Goal: Task Accomplishment & Management: Manage account settings

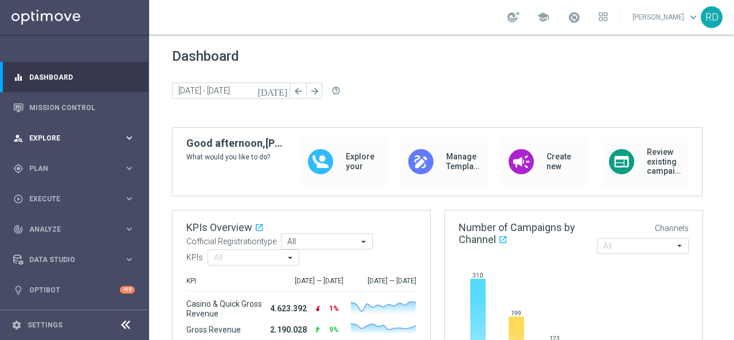
drag, startPoint x: 61, startPoint y: 136, endPoint x: 57, endPoint y: 142, distance: 7.5
click at [61, 136] on span "Explore" at bounding box center [76, 138] width 95 height 7
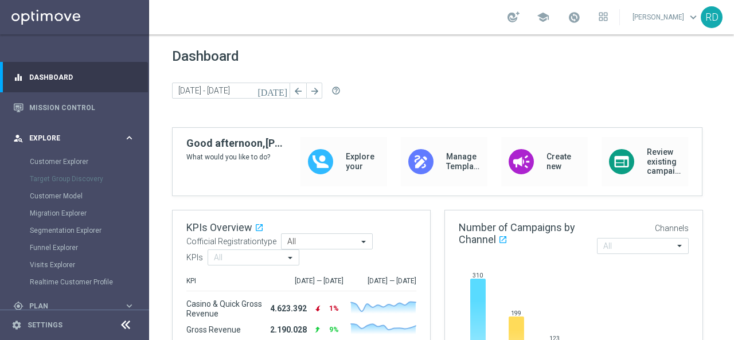
click at [48, 140] on span "Explore" at bounding box center [76, 138] width 95 height 7
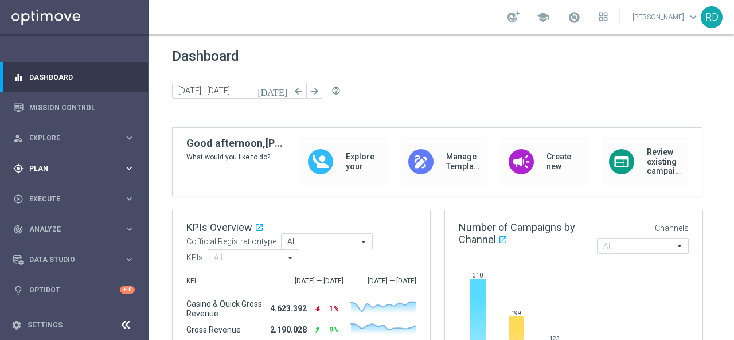
click at [47, 164] on div "gps_fixed Plan" at bounding box center [68, 169] width 111 height 10
click at [62, 190] on link "Target Groups" at bounding box center [75, 192] width 90 height 9
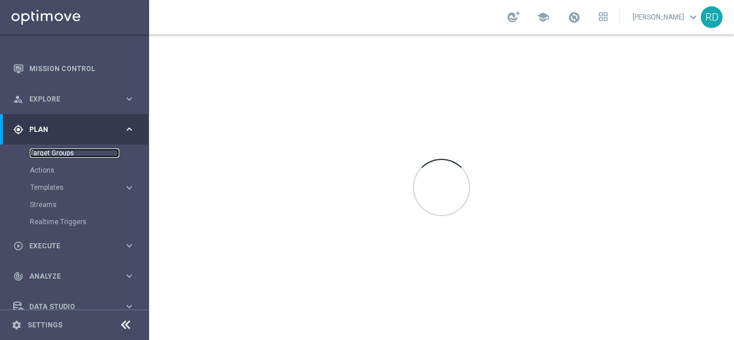
scroll to position [57, 0]
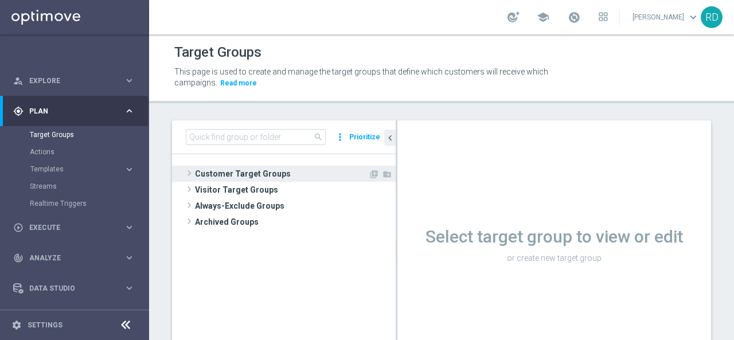
drag, startPoint x: 203, startPoint y: 174, endPoint x: 194, endPoint y: 173, distance: 8.7
click at [200, 174] on span "Customer Target Groups" at bounding box center [281, 174] width 173 height 16
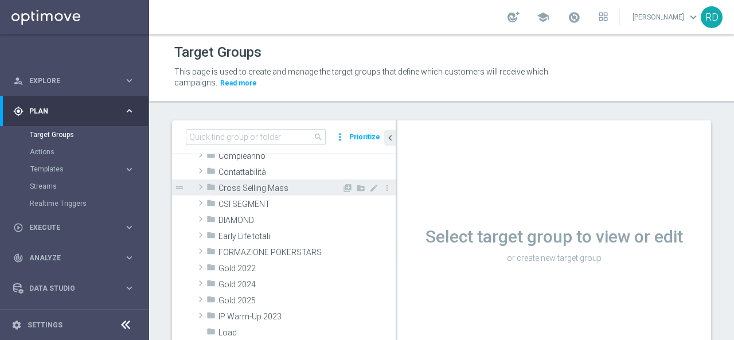
scroll to position [172, 0]
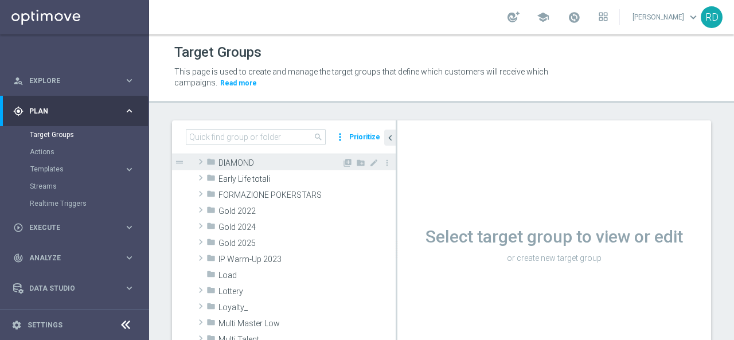
click at [197, 164] on span at bounding box center [200, 162] width 11 height 14
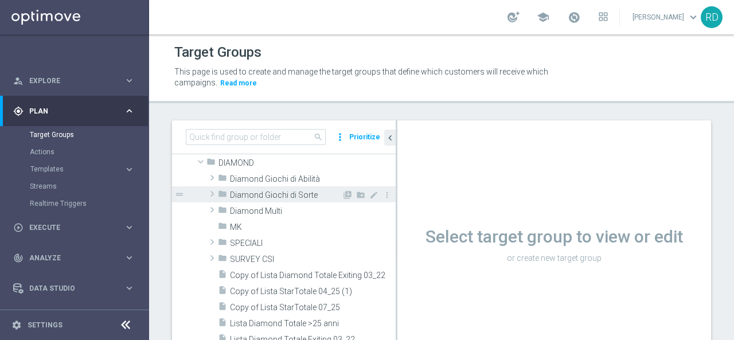
click at [212, 197] on span at bounding box center [212, 194] width 11 height 14
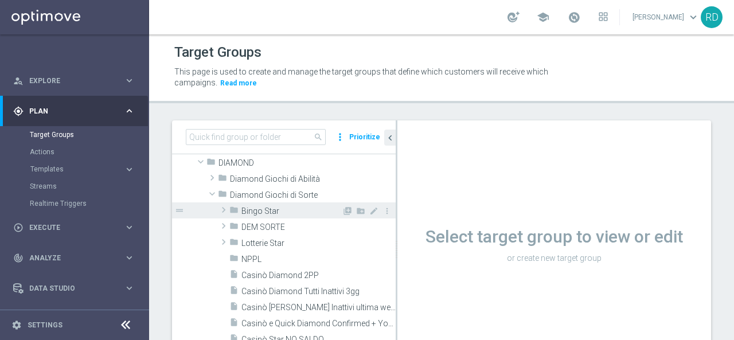
click at [220, 208] on span at bounding box center [223, 210] width 11 height 14
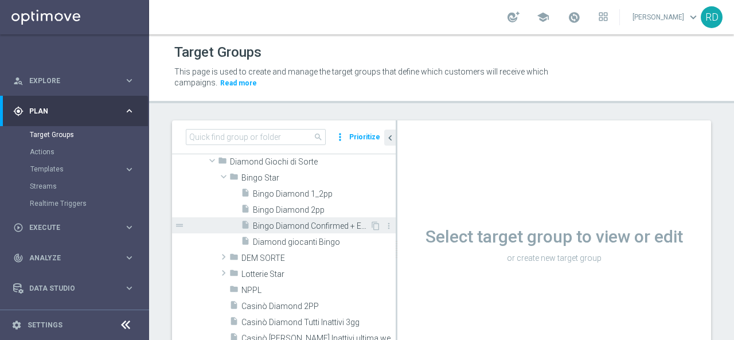
scroll to position [230, 0]
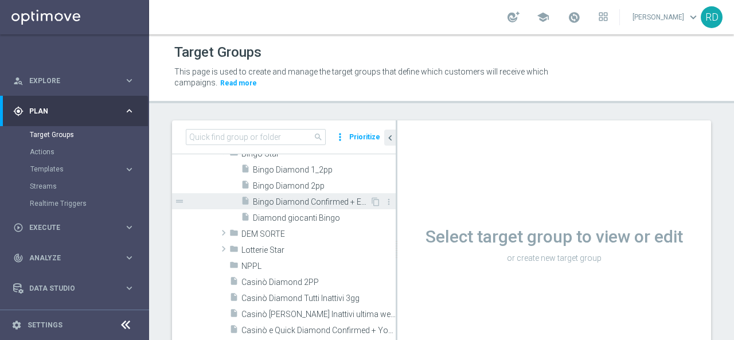
click at [270, 199] on span "Bingo Diamond Confirmed + Exiting + Young" at bounding box center [311, 202] width 117 height 10
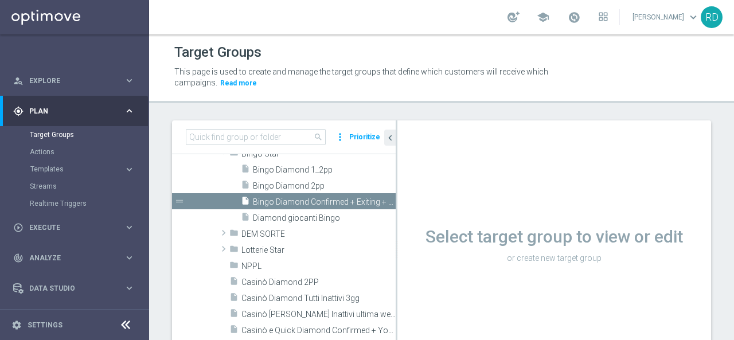
scroll to position [127, 0]
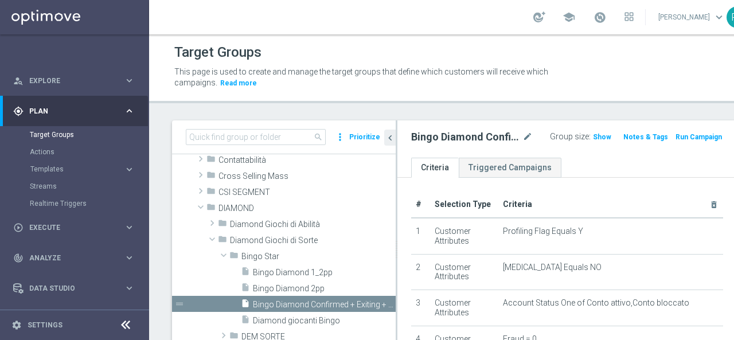
click at [593, 134] on span "Show" at bounding box center [602, 137] width 18 height 8
click at [594, 139] on span "13" at bounding box center [599, 138] width 10 height 11
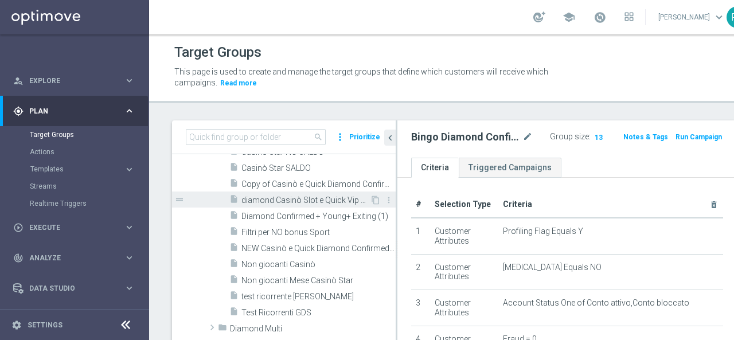
scroll to position [471, 0]
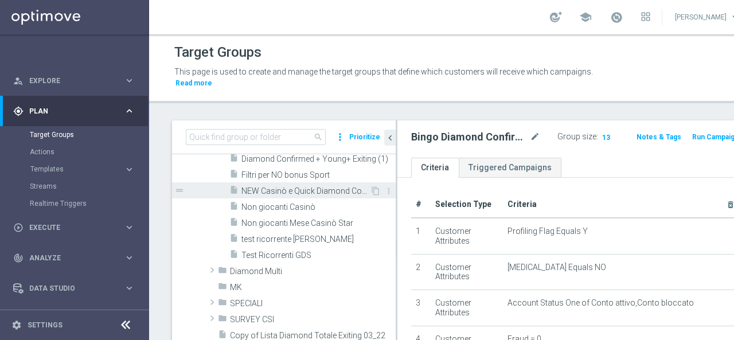
click at [300, 195] on span "NEW Casinò e Quick Diamond Confirmed + Young+ Exiting" at bounding box center [306, 191] width 129 height 10
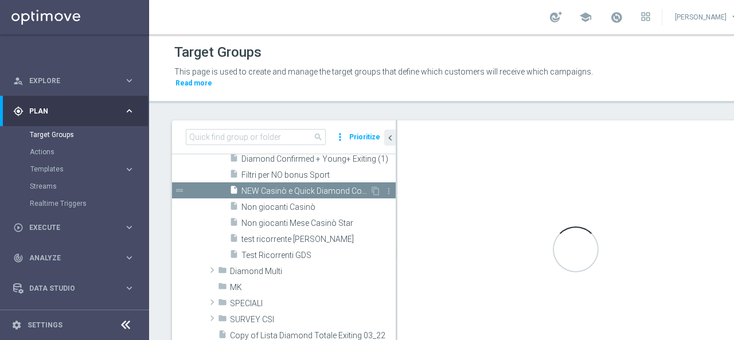
type input "Diamond Giochi di Sorte"
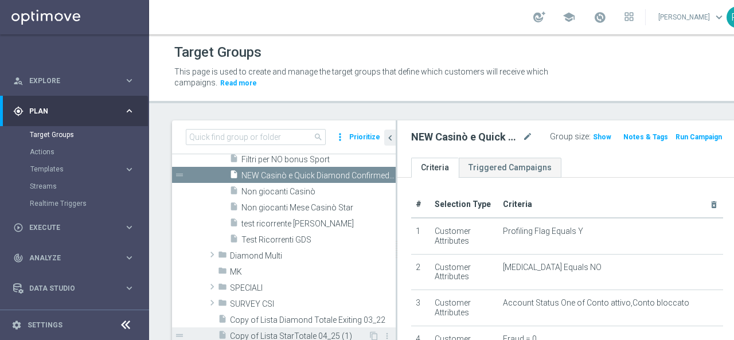
scroll to position [471, 0]
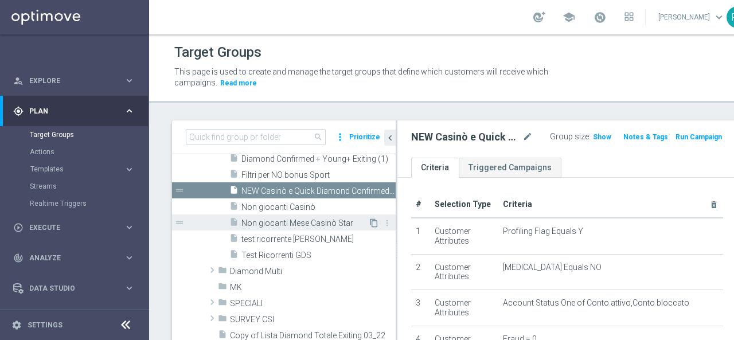
click at [369, 222] on icon "content_copy" at bounding box center [373, 223] width 9 height 9
checkbox input "true"
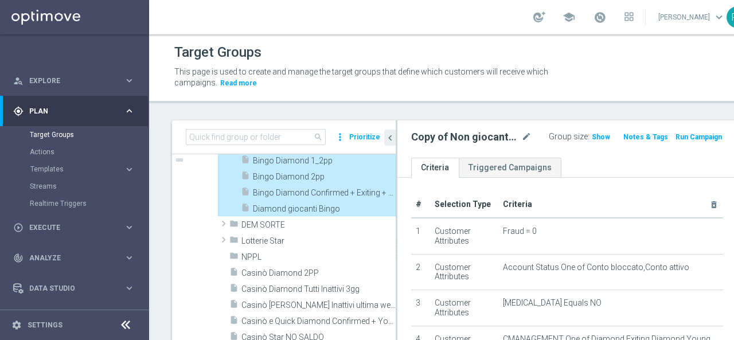
scroll to position [211, 0]
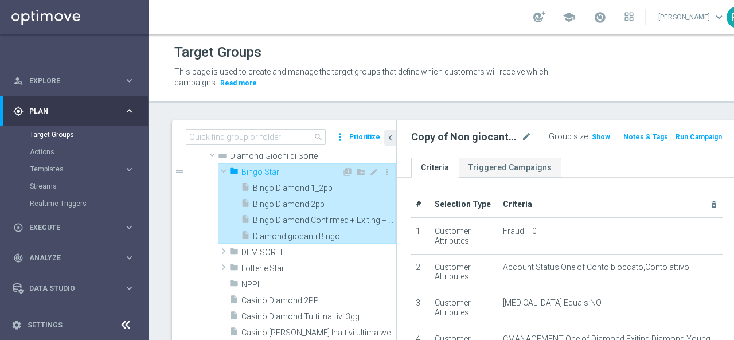
type input "Bingo Star"
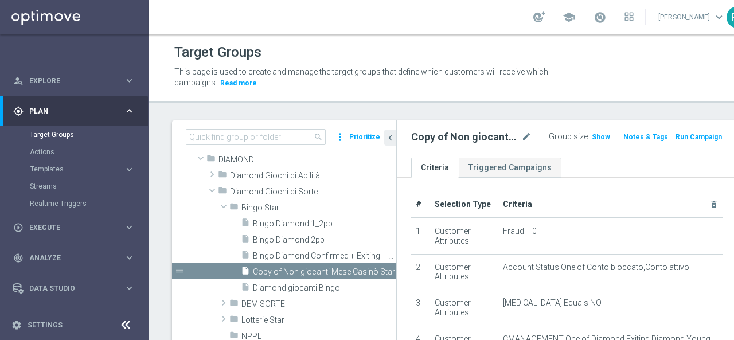
scroll to position [199, 0]
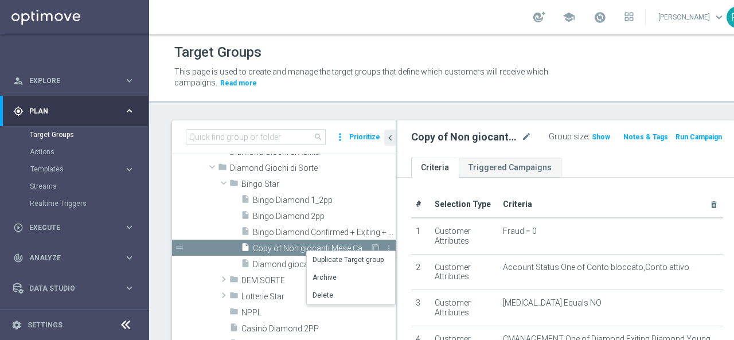
click at [306, 244] on span "Copy of Non giocanti Mese Casinò Star" at bounding box center [311, 249] width 117 height 10
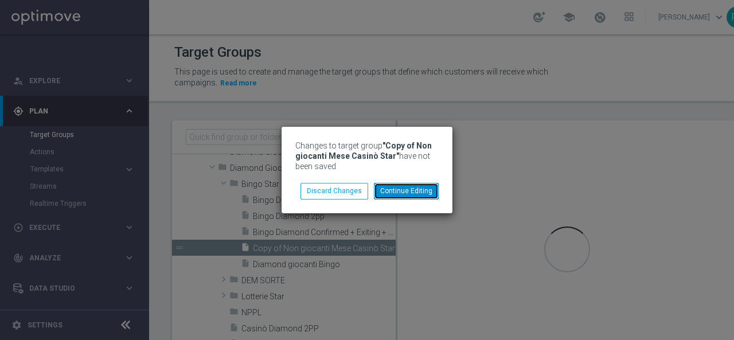
drag, startPoint x: 397, startPoint y: 188, endPoint x: 423, endPoint y: 182, distance: 27.1
click at [398, 186] on button "Continue Editing" at bounding box center [406, 191] width 65 height 16
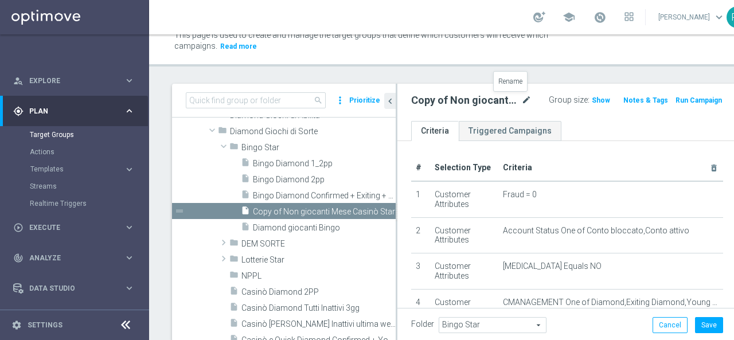
click at [522, 102] on icon "mode_edit" at bounding box center [527, 101] width 10 height 14
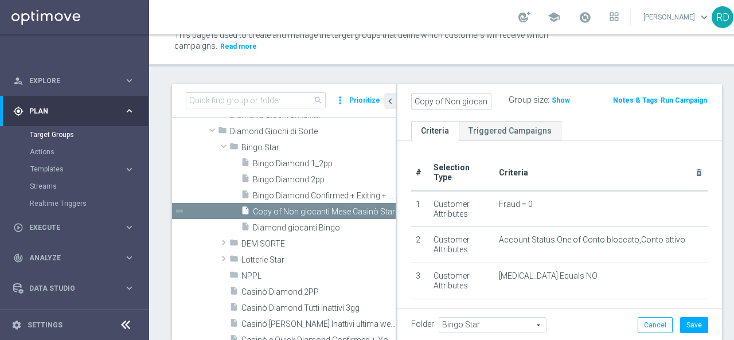
scroll to position [0, 76]
click at [451, 102] on input "Copy of Non giocanti Mese Casinò Star" at bounding box center [451, 102] width 80 height 16
click at [425, 106] on input "Copy of Non giocanti Mese Casinò Star" at bounding box center [451, 102] width 80 height 16
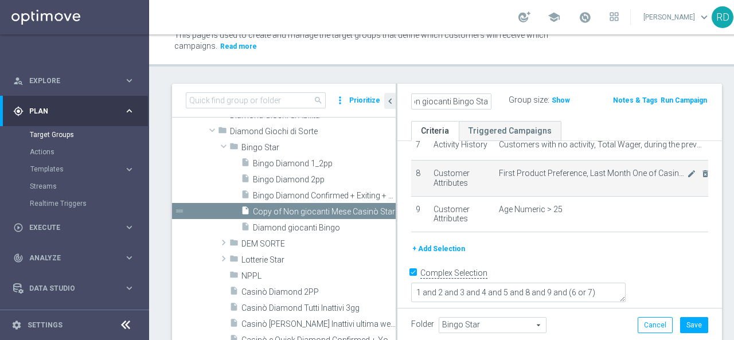
scroll to position [270, 0]
type input "Non giocanti Bingo Star"
click at [687, 176] on icon "mode_edit" at bounding box center [691, 171] width 9 height 9
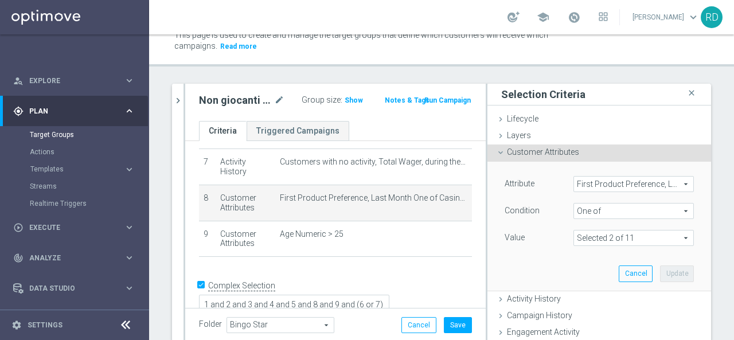
click at [628, 209] on span "One of" at bounding box center [633, 211] width 119 height 15
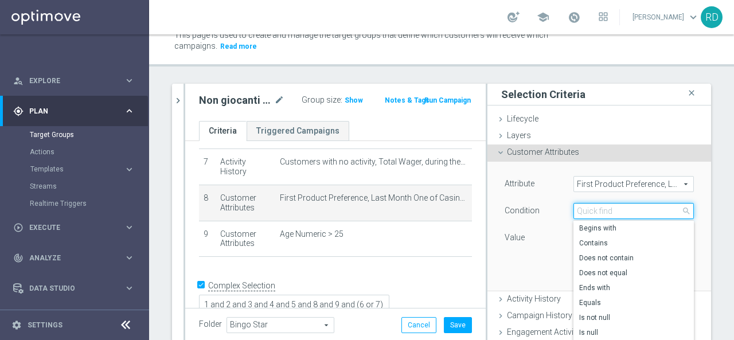
click at [584, 209] on input "search" at bounding box center [634, 211] width 120 height 16
click at [533, 217] on div "Condition" at bounding box center [530, 212] width 69 height 18
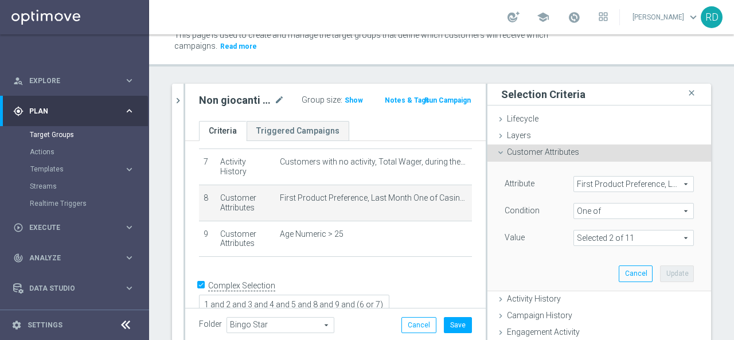
click at [594, 213] on span "One of" at bounding box center [633, 211] width 119 height 15
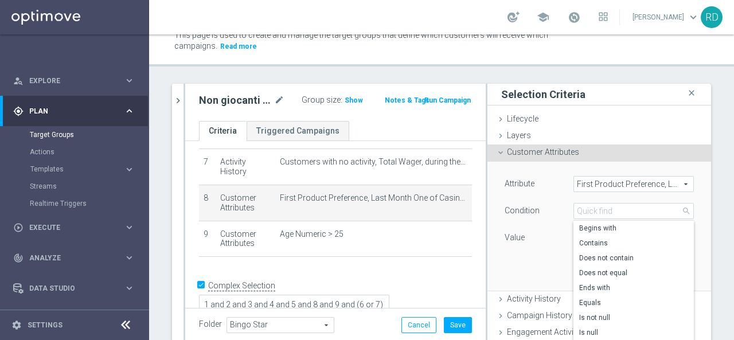
click at [547, 211] on div "Condition" at bounding box center [530, 212] width 69 height 18
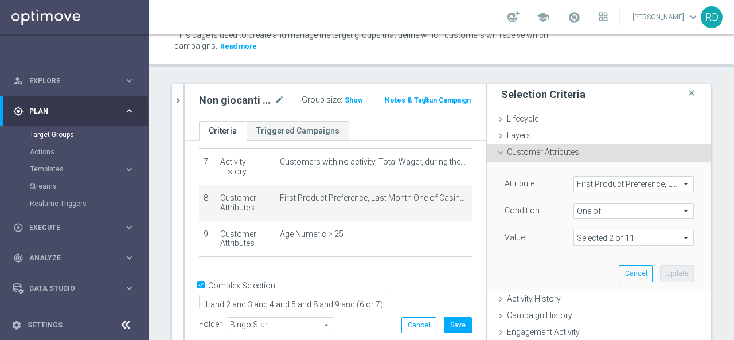
click at [625, 211] on span "One of" at bounding box center [633, 211] width 119 height 15
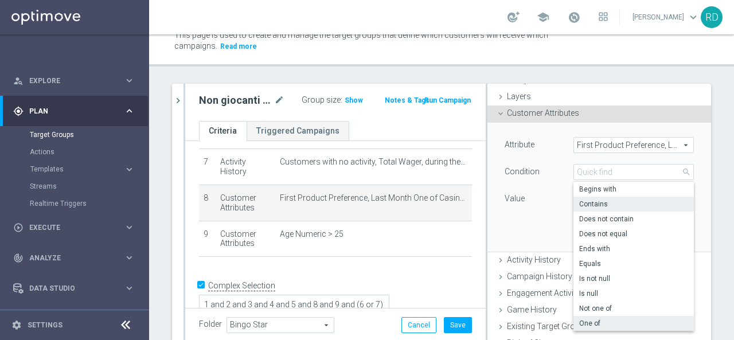
scroll to position [57, 0]
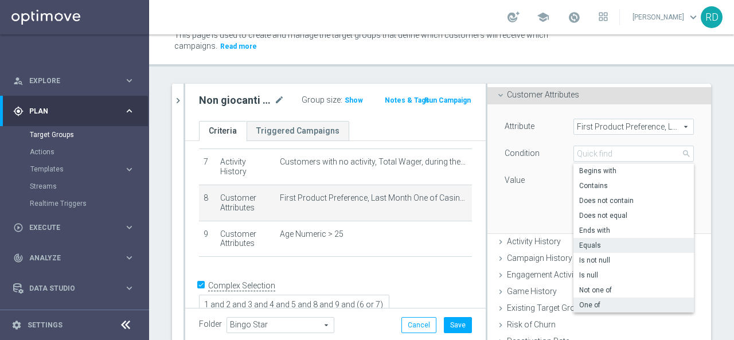
click at [611, 242] on span "Equals" at bounding box center [633, 245] width 109 height 9
type input "Equals"
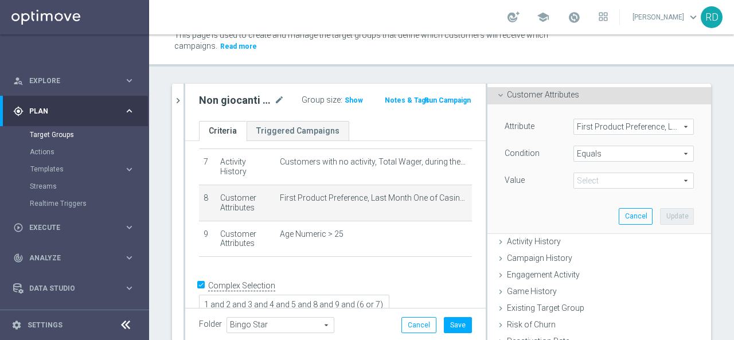
click at [581, 180] on span at bounding box center [633, 180] width 119 height 15
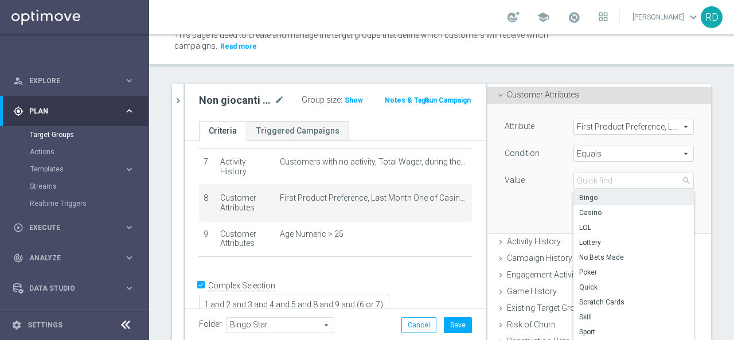
click at [581, 195] on span "Bingo" at bounding box center [633, 197] width 109 height 9
type input "Bingo"
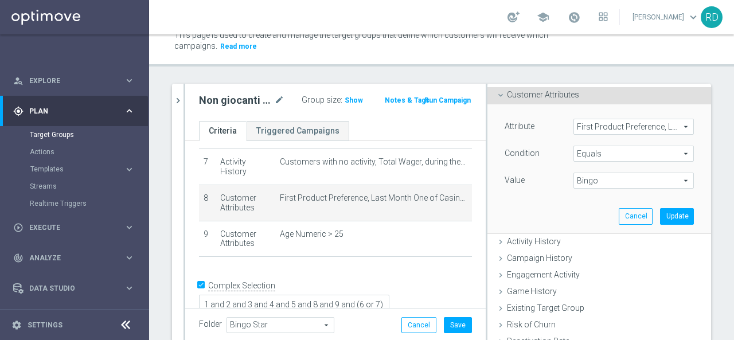
click at [532, 189] on div "Value" at bounding box center [530, 182] width 69 height 18
click at [274, 99] on icon "mode_edit" at bounding box center [279, 101] width 10 height 14
click at [661, 214] on button "Update" at bounding box center [677, 216] width 34 height 16
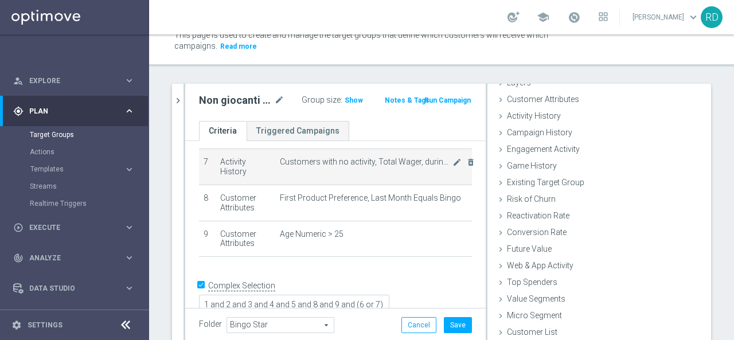
scroll to position [200, 0]
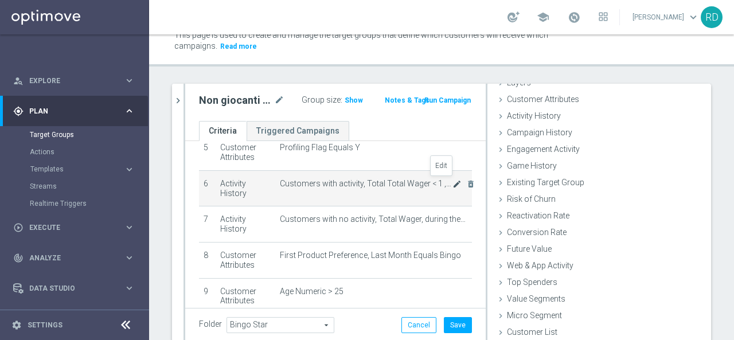
click at [453, 185] on icon "mode_edit" at bounding box center [457, 184] width 9 height 9
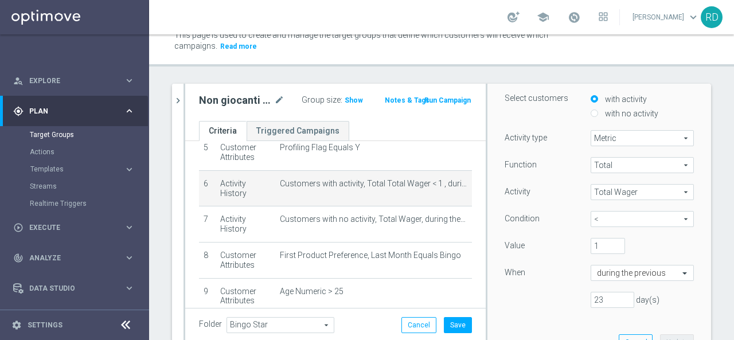
scroll to position [172, 0]
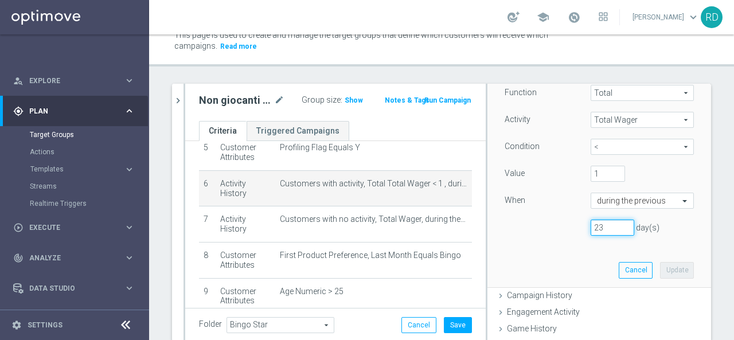
click at [596, 225] on input "23" at bounding box center [613, 228] width 44 height 16
type input "24"
click at [616, 224] on input "24" at bounding box center [613, 228] width 44 height 16
click at [660, 267] on button "Update" at bounding box center [677, 270] width 34 height 16
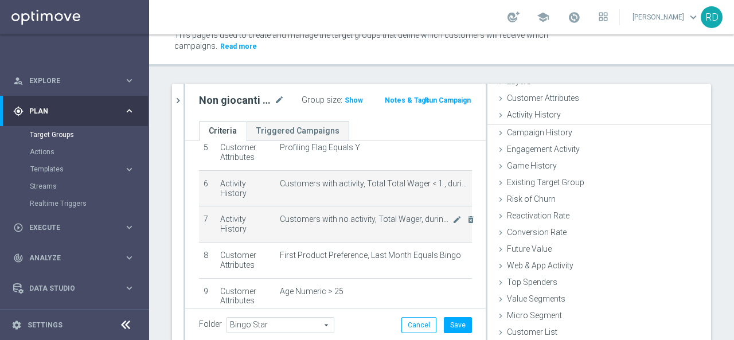
scroll to position [53, 0]
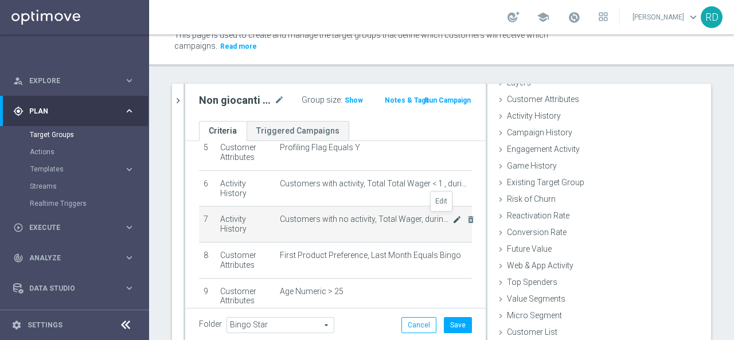
click at [453, 215] on icon "mode_edit" at bounding box center [457, 219] width 9 height 9
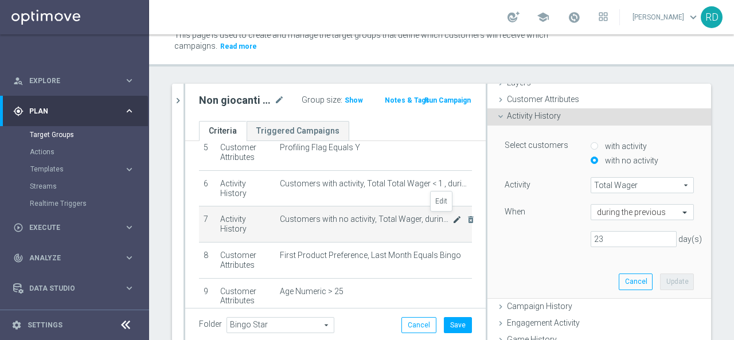
scroll to position [92, 0]
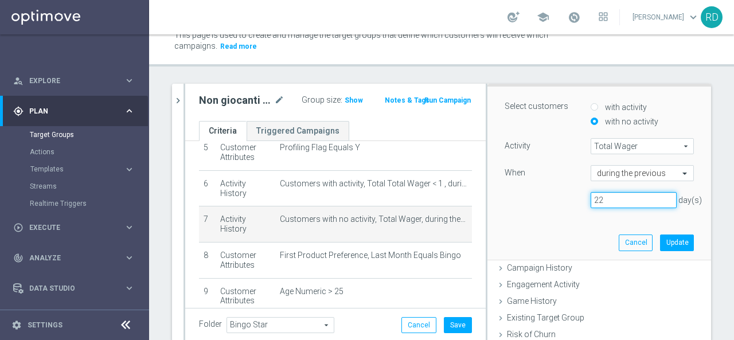
click at [655, 201] on input "22" at bounding box center [634, 200] width 86 height 16
click at [651, 197] on input "23" at bounding box center [634, 200] width 86 height 16
type input "24"
click at [651, 196] on input "24" at bounding box center [634, 200] width 86 height 16
drag, startPoint x: 664, startPoint y: 240, endPoint x: 652, endPoint y: 235, distance: 13.9
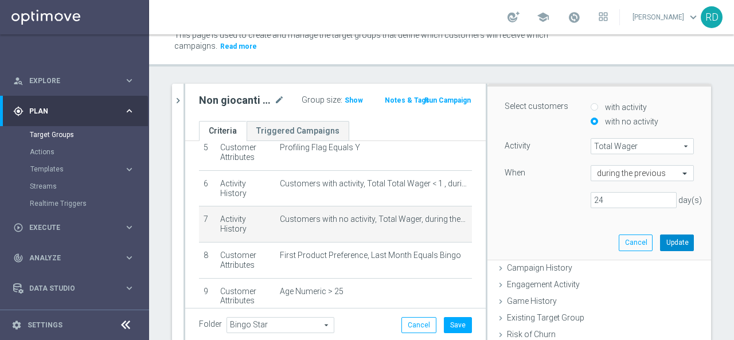
click at [664, 240] on button "Update" at bounding box center [677, 243] width 34 height 16
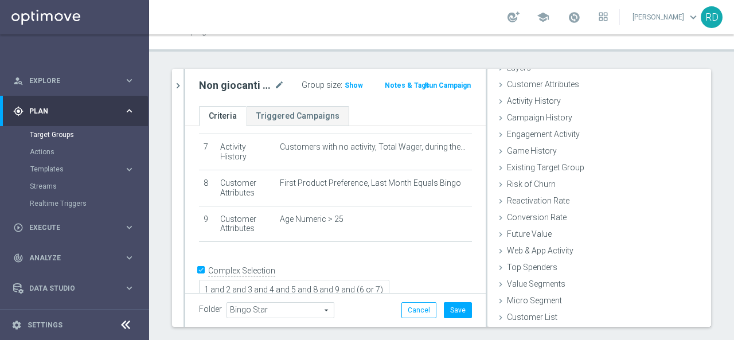
scroll to position [77, 0]
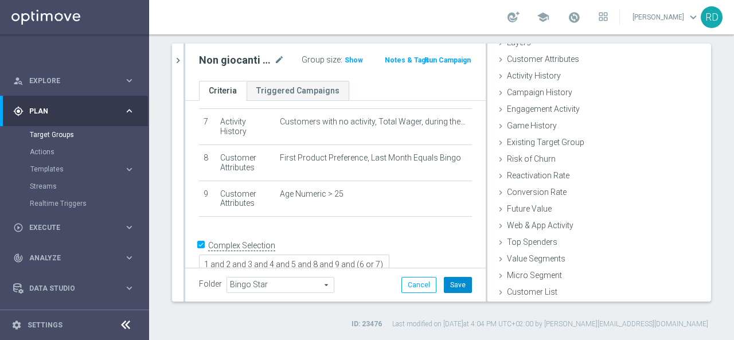
click at [452, 282] on button "Save" at bounding box center [458, 285] width 28 height 16
click at [352, 58] on span "Show" at bounding box center [354, 60] width 18 height 8
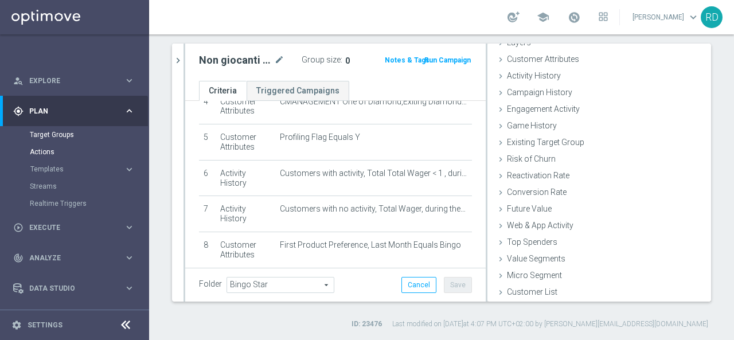
scroll to position [143, 0]
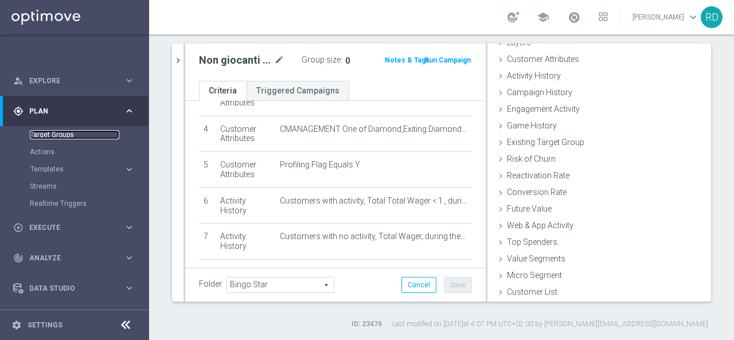
click at [49, 134] on link "Target Groups" at bounding box center [75, 134] width 90 height 9
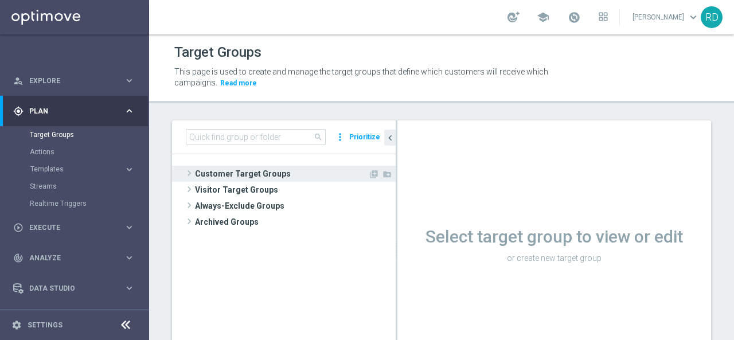
click at [188, 170] on span at bounding box center [189, 173] width 11 height 14
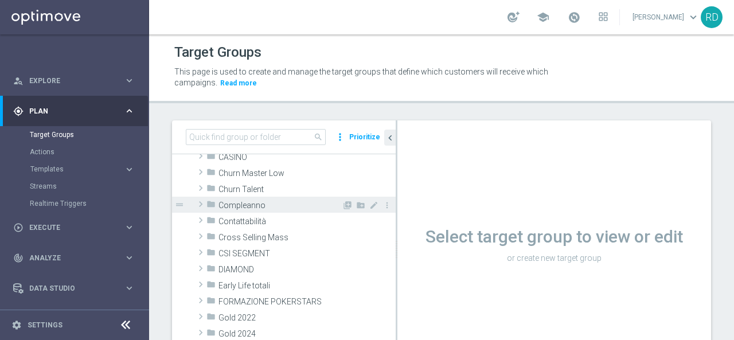
scroll to position [115, 0]
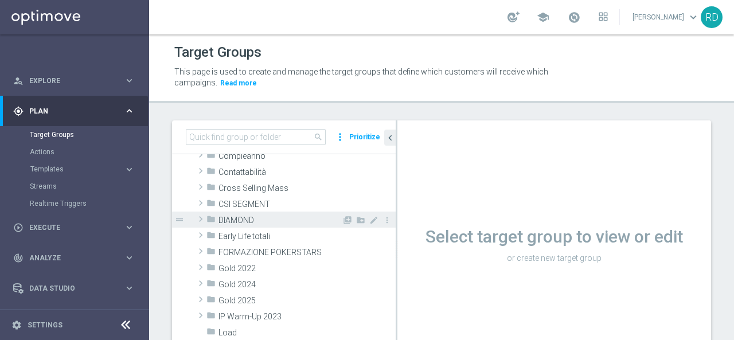
click at [200, 219] on span at bounding box center [200, 219] width 11 height 14
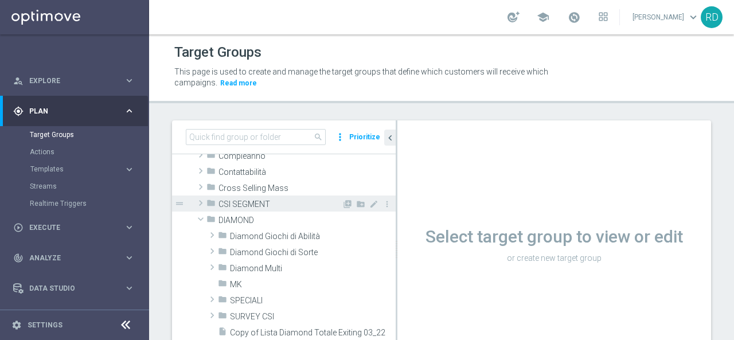
scroll to position [172, 0]
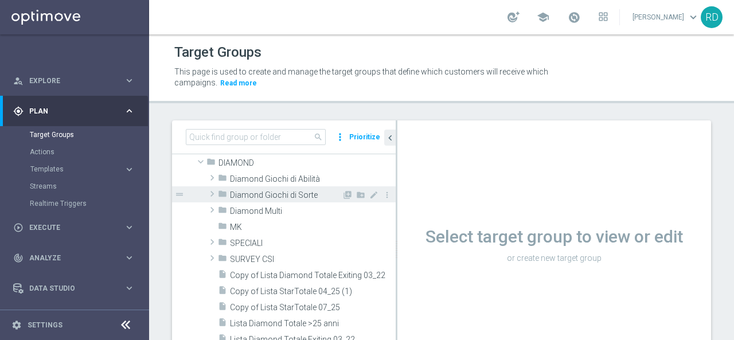
click at [211, 195] on span at bounding box center [212, 194] width 11 height 14
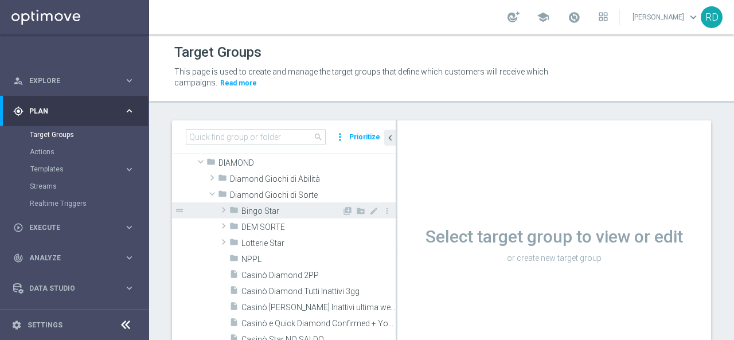
click at [221, 209] on span at bounding box center [223, 210] width 11 height 14
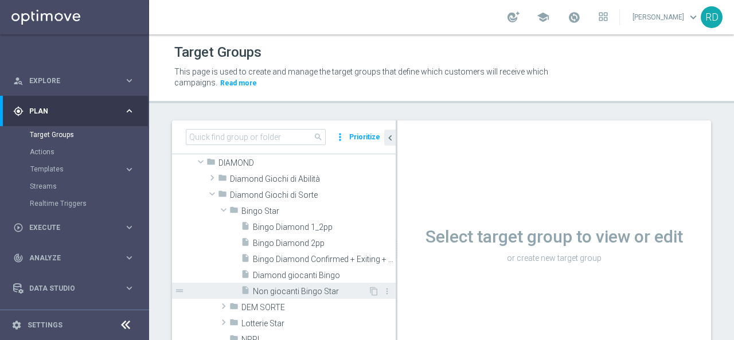
click at [301, 288] on span "Non giocanti Bingo Star" at bounding box center [310, 292] width 115 height 10
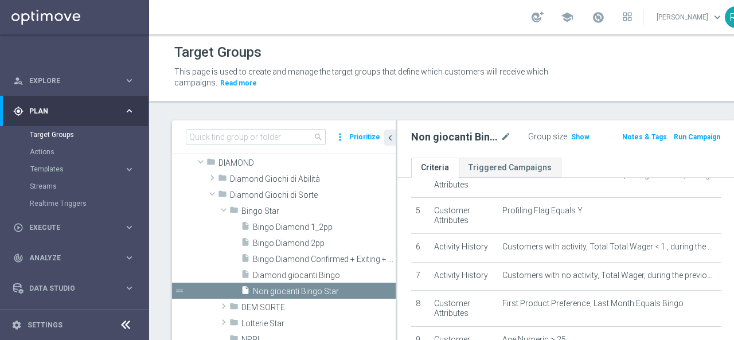
scroll to position [172, 0]
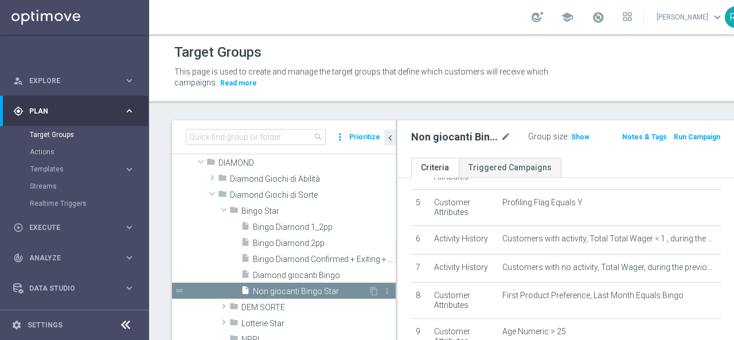
click at [308, 291] on span "Non giocanti Bingo Star" at bounding box center [310, 292] width 115 height 10
click at [501, 138] on icon "mode_edit" at bounding box center [506, 137] width 10 height 14
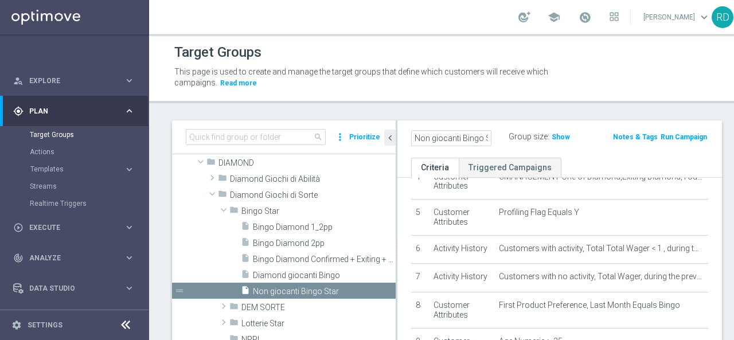
scroll to position [0, 22]
click at [443, 135] on input "Non giocanti Bingo Star" at bounding box center [451, 138] width 80 height 16
click at [439, 138] on input "Non giocanti Bingo Star" at bounding box center [451, 138] width 80 height 16
type input "Non giocanti Mese Bingo Star"
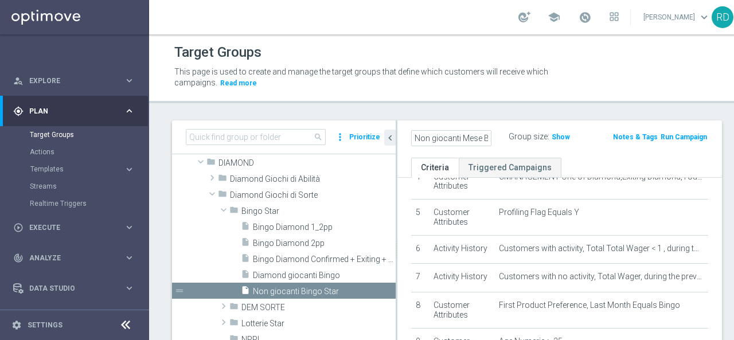
click at [567, 153] on div "Non giocanti Mese Bingo Star Group size : Show Notes & Tags Run Campaign" at bounding box center [560, 138] width 325 height 37
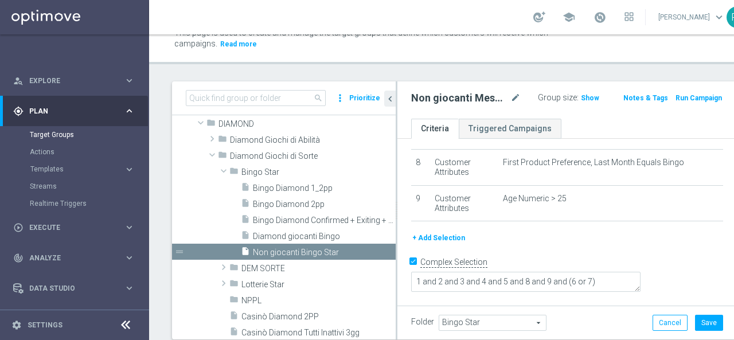
scroll to position [57, 0]
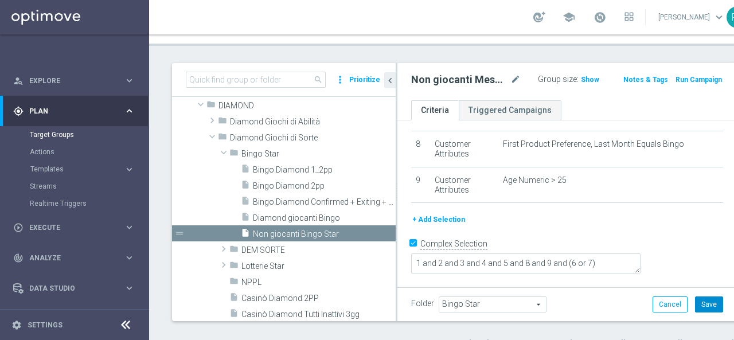
drag, startPoint x: 676, startPoint y: 301, endPoint x: 670, endPoint y: 297, distance: 7.0
click at [695, 299] on button "Save" at bounding box center [709, 305] width 28 height 16
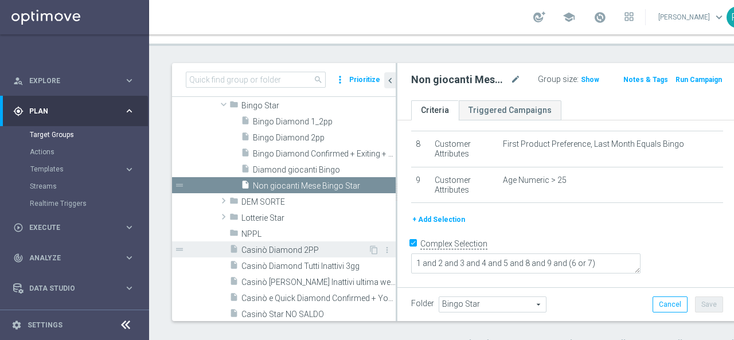
scroll to position [172, 0]
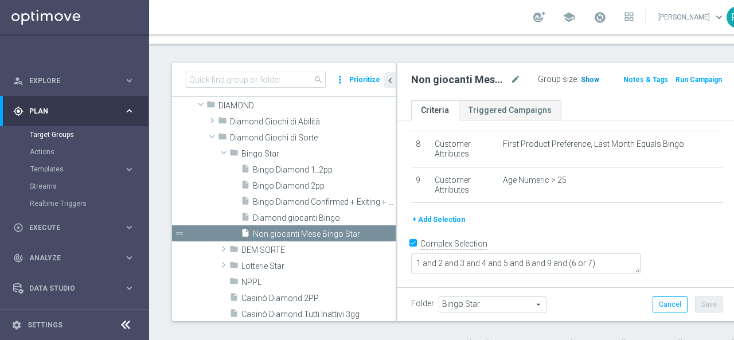
click at [581, 80] on span "Show" at bounding box center [590, 80] width 18 height 8
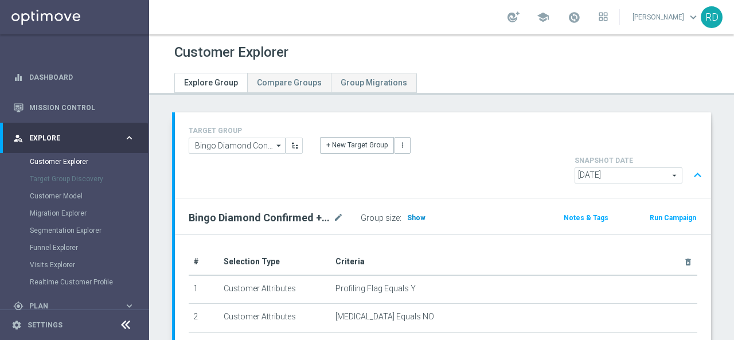
click at [411, 214] on span "Show" at bounding box center [416, 218] width 18 height 8
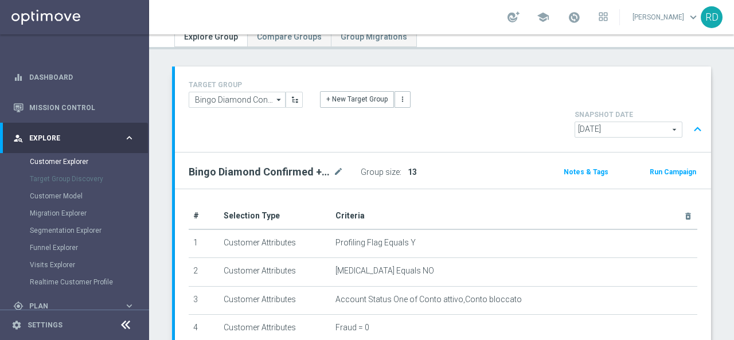
scroll to position [57, 0]
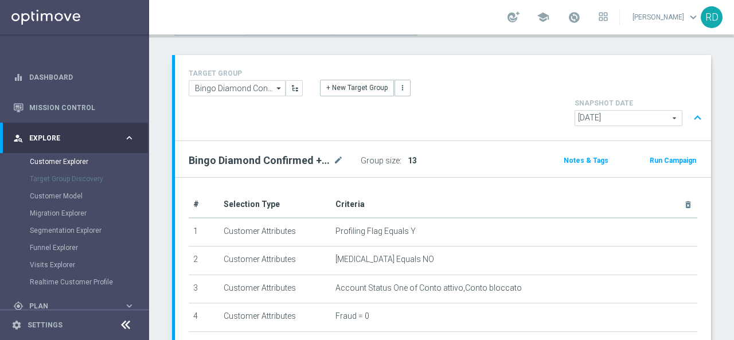
click at [410, 156] on span "13" at bounding box center [412, 160] width 9 height 9
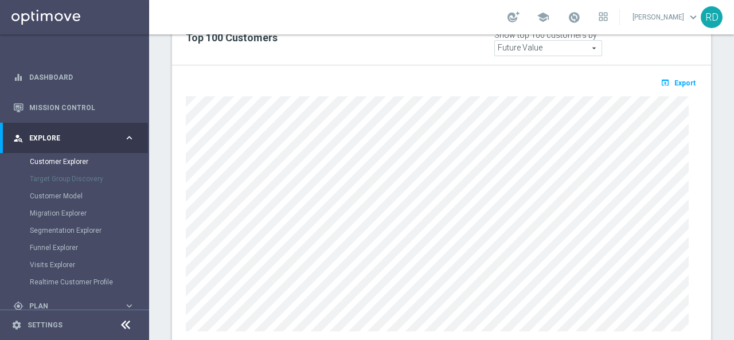
scroll to position [748, 0]
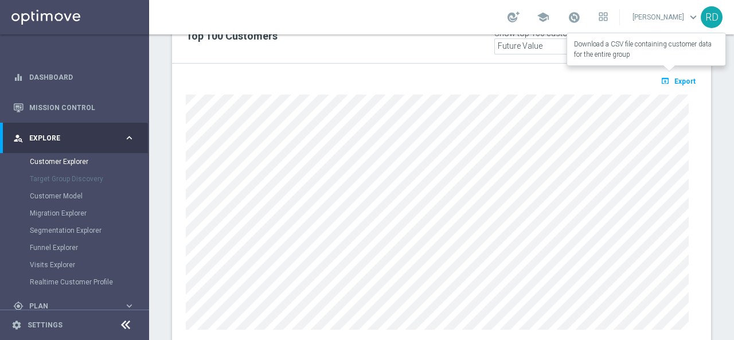
click at [675, 77] on span "Export" at bounding box center [685, 81] width 21 height 8
